Goal: Task Accomplishment & Management: Manage account settings

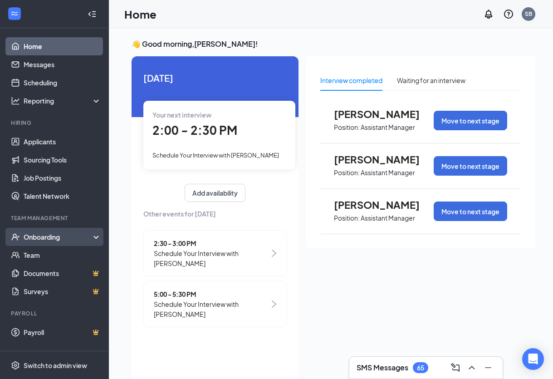
click at [49, 236] on div "Onboarding" at bounding box center [59, 236] width 70 height 9
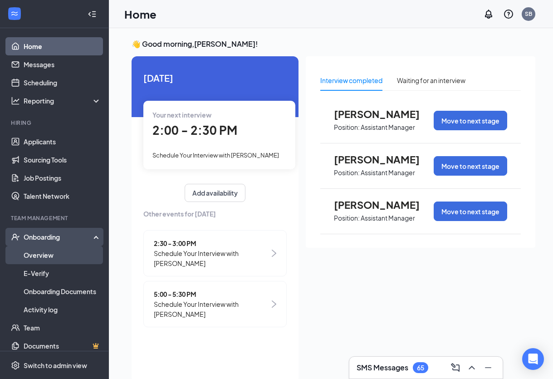
click at [54, 258] on link "Overview" at bounding box center [63, 255] width 78 height 18
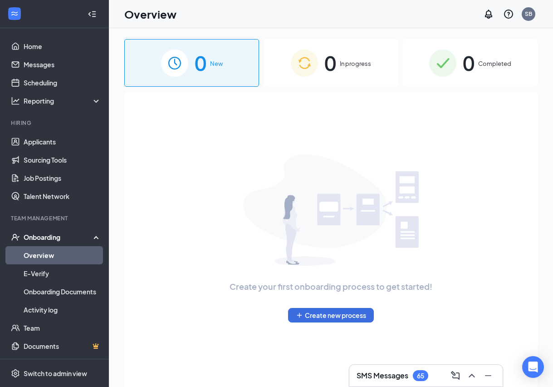
click at [451, 69] on img at bounding box center [442, 62] width 27 height 27
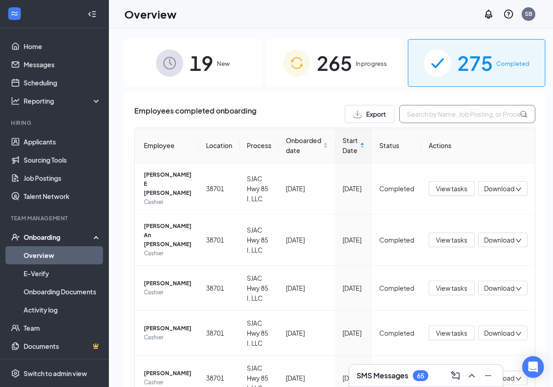
click at [461, 114] on input "text" at bounding box center [467, 114] width 136 height 18
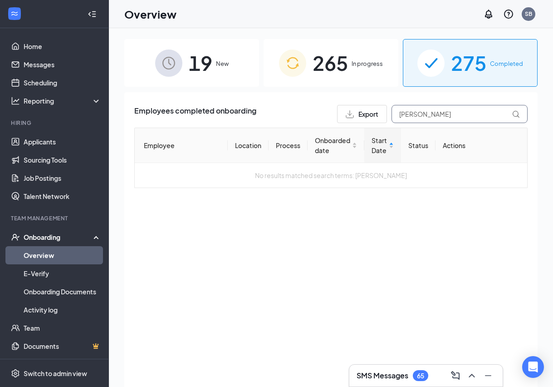
type input "[PERSON_NAME]"
click at [363, 66] on span "In progress" at bounding box center [367, 63] width 31 height 9
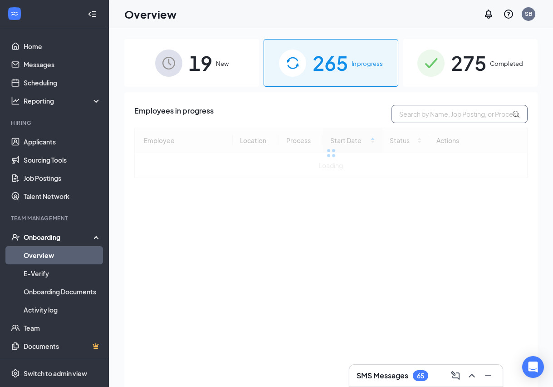
click at [408, 112] on input "text" at bounding box center [460, 114] width 136 height 18
type input "[PERSON_NAME]"
click at [200, 65] on span "19" at bounding box center [201, 62] width 24 height 31
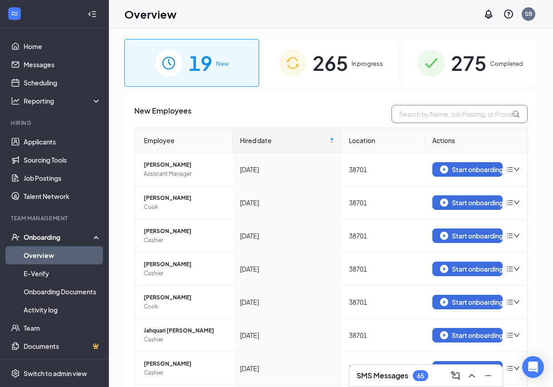
click at [446, 113] on input "text" at bounding box center [460, 114] width 136 height 18
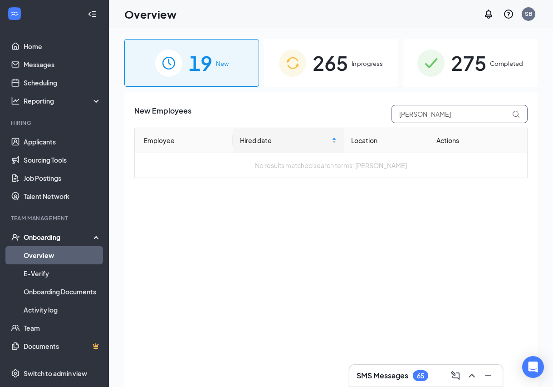
type input "[PERSON_NAME]"
